Goal: Check status: Check status

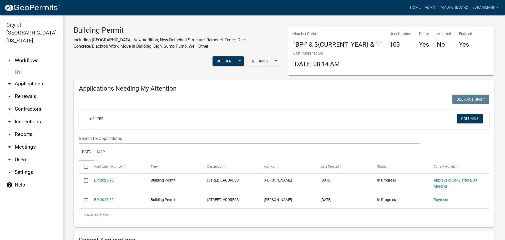
select select "3: 100"
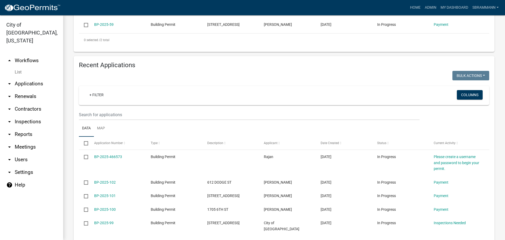
scroll to position [184, 0]
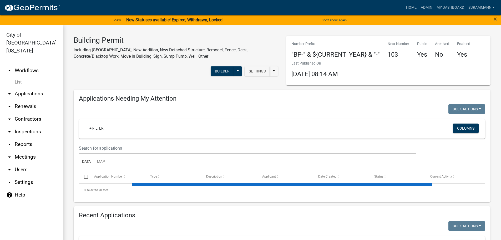
select select "3: 100"
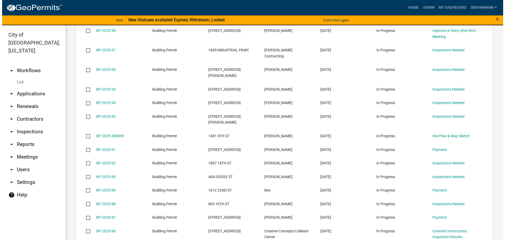
scroll to position [417, 0]
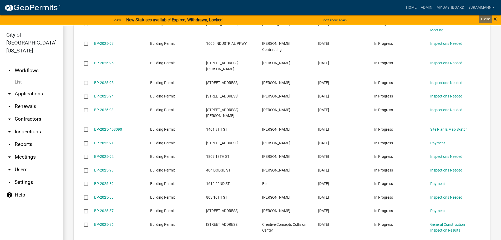
click at [495, 19] on span "×" at bounding box center [495, 18] width 3 height 7
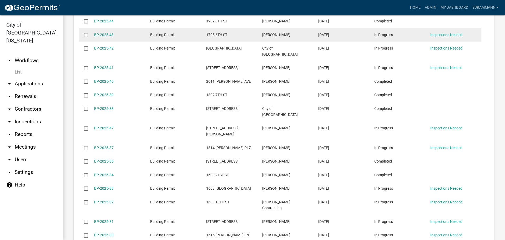
scroll to position [1179, 0]
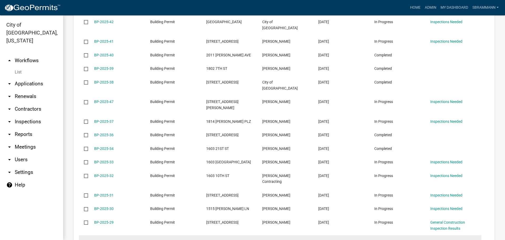
click at [102, 239] on link "BP-2025-28" at bounding box center [103, 241] width 19 height 4
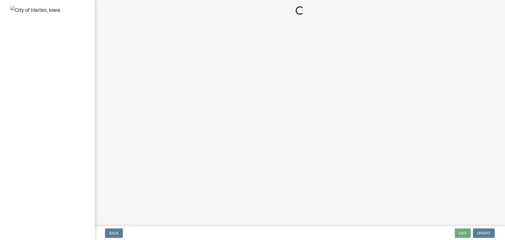
select select "3: 3"
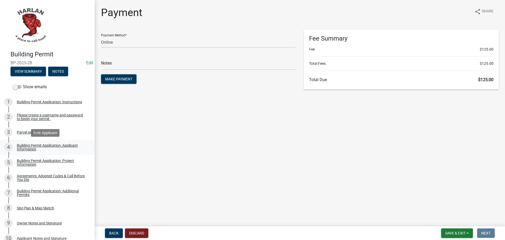
click at [29, 145] on div "Building Permit Application: Applicant Information" at bounding box center [51, 146] width 69 height 7
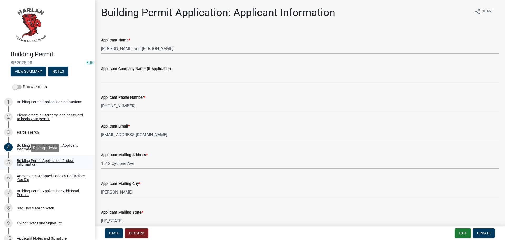
click at [24, 161] on div "Building Permit Application: Project Information" at bounding box center [51, 162] width 69 height 7
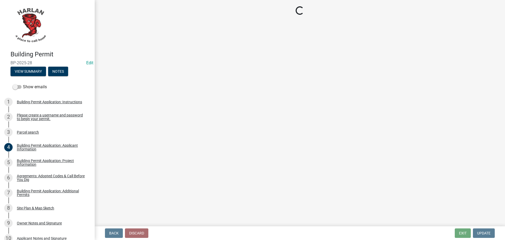
select select "57c12fbf-2104-401b-a871-4062d0a56bab"
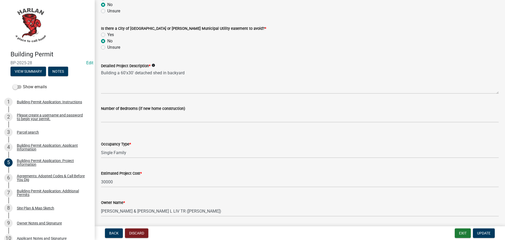
scroll to position [275, 0]
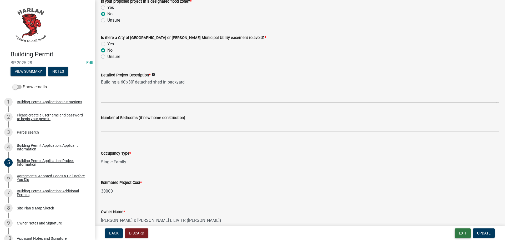
click at [464, 233] on button "Exit" at bounding box center [463, 232] width 16 height 9
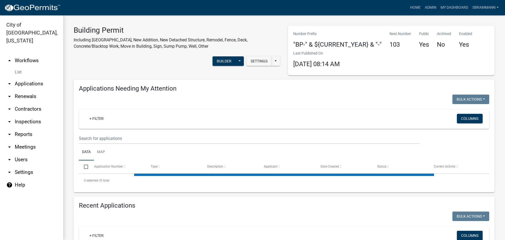
select select "3: 100"
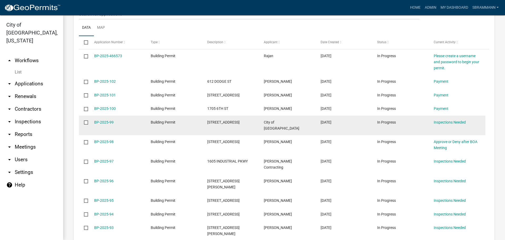
scroll to position [289, 0]
